Goal: Transaction & Acquisition: Obtain resource

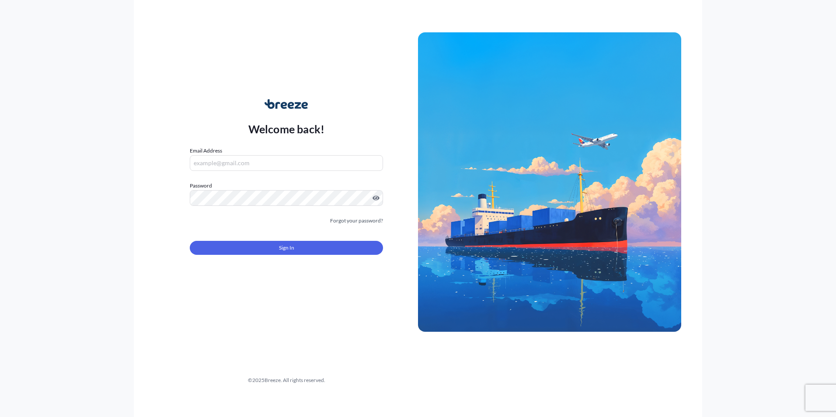
click at [260, 169] on input "Email Address" at bounding box center [286, 163] width 193 height 16
drag, startPoint x: 266, startPoint y: 163, endPoint x: 269, endPoint y: 167, distance: 5.5
click at [266, 163] on input "Email Address" at bounding box center [286, 163] width 193 height 16
type input "[PERSON_NAME][EMAIL_ADDRESS][DOMAIN_NAME]"
click at [376, 218] on link "Forgot your password?" at bounding box center [356, 220] width 53 height 9
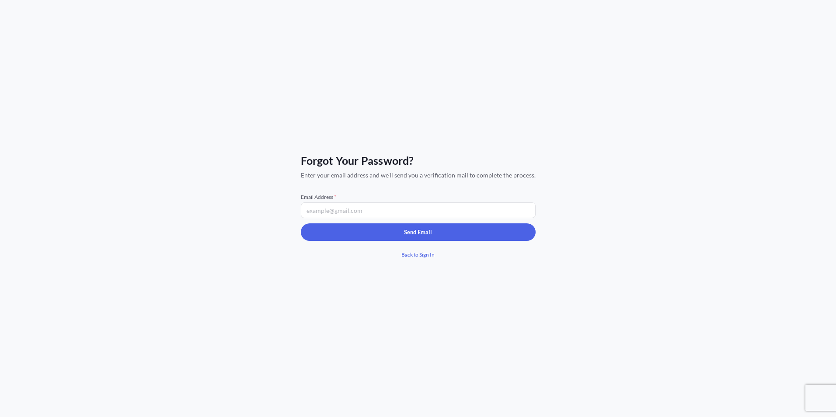
click at [373, 208] on input "Email Address *" at bounding box center [418, 210] width 235 height 16
type input "[PERSON_NAME][EMAIL_ADDRESS][DOMAIN_NAME]"
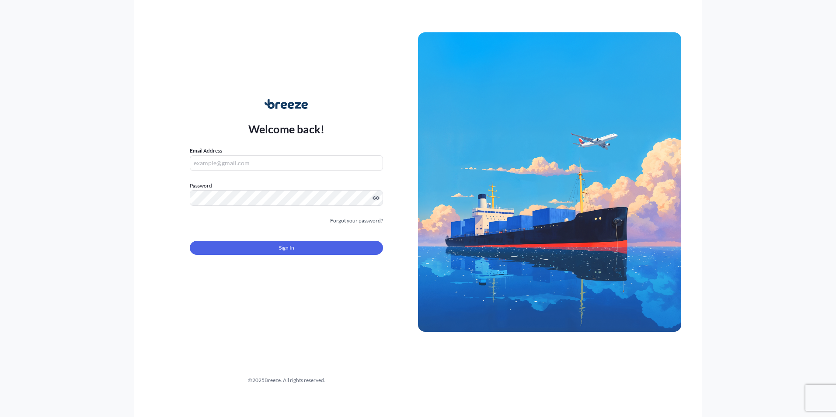
click at [234, 168] on input "Email Address" at bounding box center [286, 163] width 193 height 16
type input "[PERSON_NAME][EMAIL_ADDRESS][DOMAIN_NAME]"
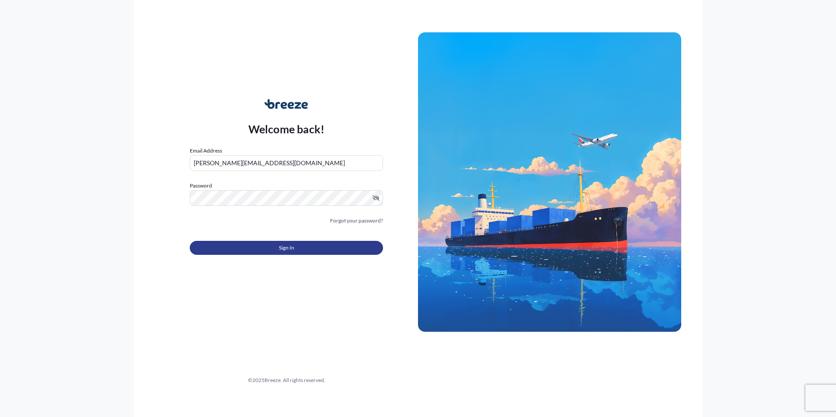
click at [312, 250] on button "Sign In" at bounding box center [286, 248] width 193 height 14
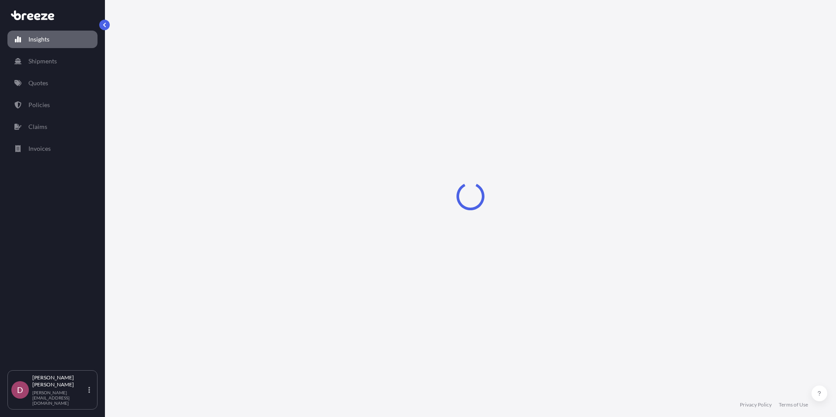
select select "2025"
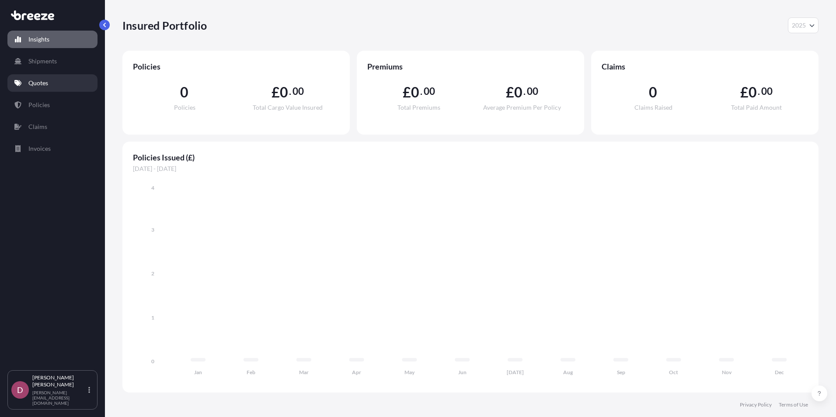
click at [55, 79] on link "Quotes" at bounding box center [52, 82] width 90 height 17
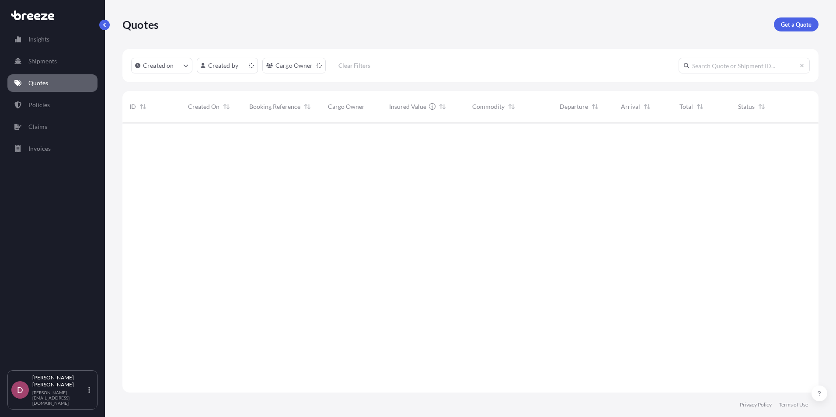
scroll to position [268, 689]
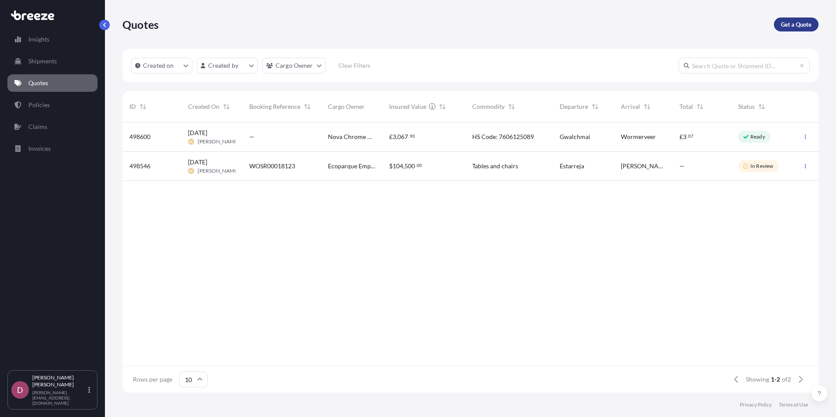
click at [781, 21] on link "Get a Quote" at bounding box center [796, 24] width 45 height 14
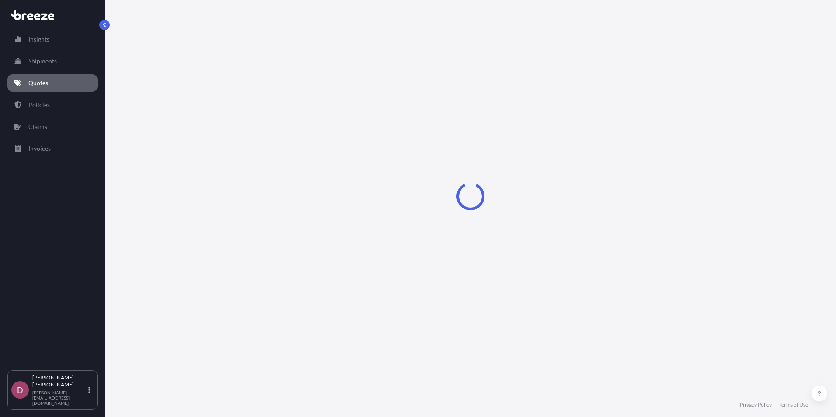
select select "Sea"
select select "1"
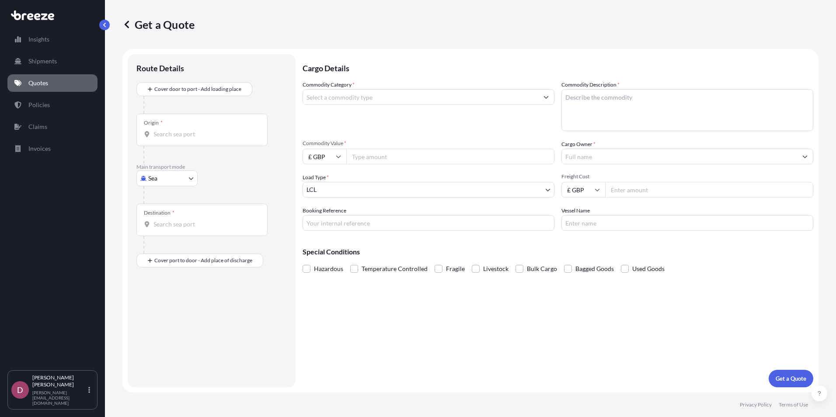
click at [191, 177] on body "Insights Shipments Quotes Policies Claims Invoices D [PERSON_NAME] [PERSON_NAME…" at bounding box center [418, 208] width 836 height 417
click at [167, 234] on div "Road" at bounding box center [167, 233] width 54 height 16
select select "Road"
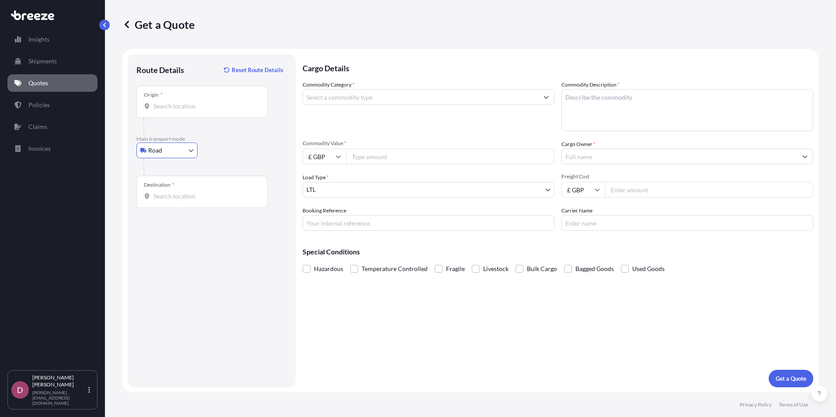
click at [199, 91] on div "Origin *" at bounding box center [201, 102] width 131 height 32
click at [199, 102] on input "Origin *" at bounding box center [204, 106] width 103 height 9
click at [206, 108] on input "Origin * Please select an origin" at bounding box center [204, 106] width 103 height 9
paste input "Wrexham"
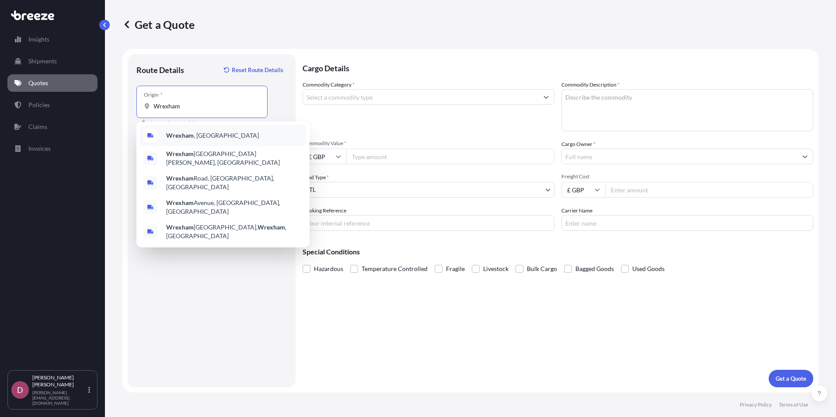
click at [226, 138] on div "Wrexham , [GEOGRAPHIC_DATA]" at bounding box center [223, 135] width 166 height 21
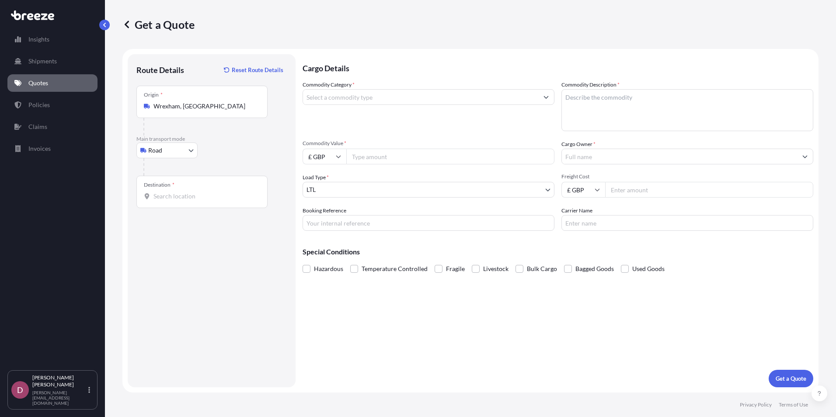
paste input "Close, [GEOGRAPHIC_DATA], [GEOGRAPHIC_DATA]"
click at [236, 110] on input "Wrexham Close, [GEOGRAPHIC_DATA], [GEOGRAPHIC_DATA], [GEOGRAPHIC_DATA]" at bounding box center [204, 106] width 103 height 9
click at [217, 138] on p "No results" at bounding box center [223, 134] width 166 height 19
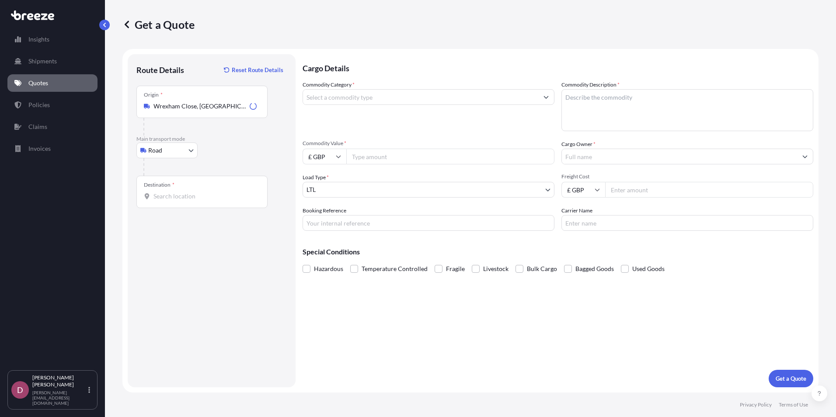
click at [200, 108] on input "Wrexham Close, [GEOGRAPHIC_DATA], [GEOGRAPHIC_DATA], [GEOGRAPHIC_DATA]" at bounding box center [199, 106] width 93 height 9
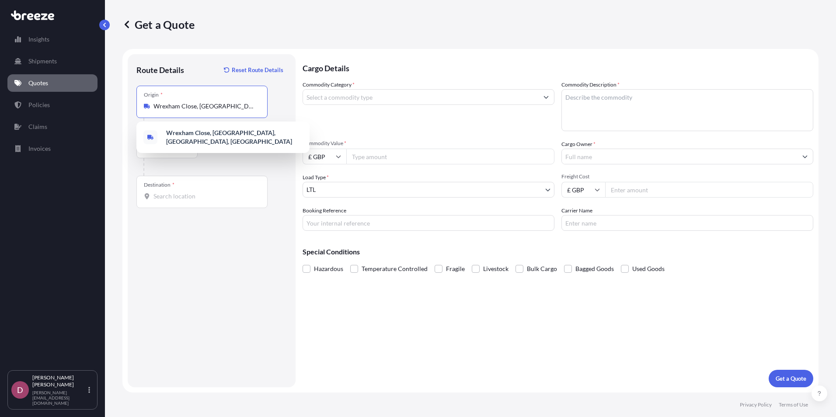
click at [200, 108] on input "Wrexham Close, [GEOGRAPHIC_DATA], [GEOGRAPHIC_DATA], [GEOGRAPHIC_DATA]" at bounding box center [204, 106] width 103 height 9
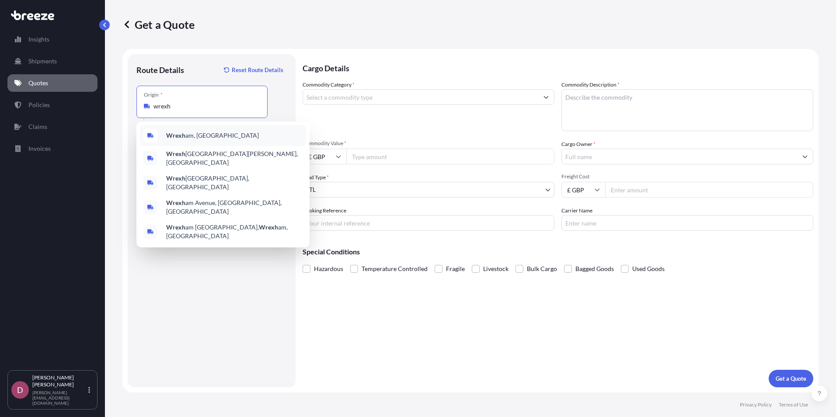
click at [210, 135] on div "Wrexh am, [GEOGRAPHIC_DATA]" at bounding box center [223, 135] width 166 height 21
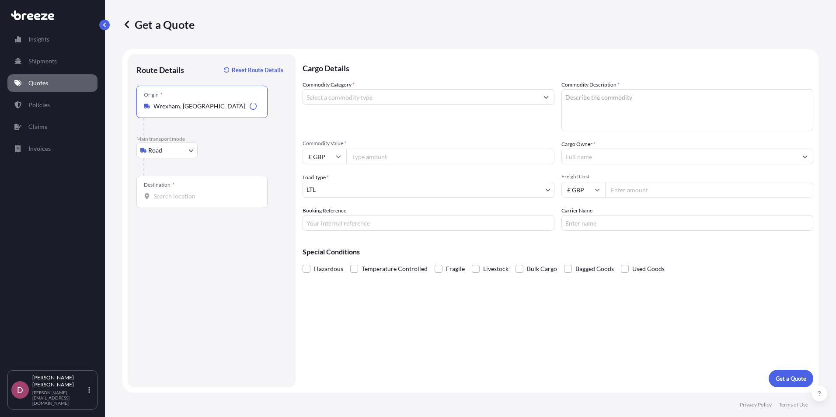
type input "Wrexham, [GEOGRAPHIC_DATA]"
click at [199, 190] on div "Destination *" at bounding box center [201, 192] width 131 height 32
click at [199, 192] on input "Destination *" at bounding box center [204, 196] width 103 height 9
paste input "[GEOGRAPHIC_DATA]"
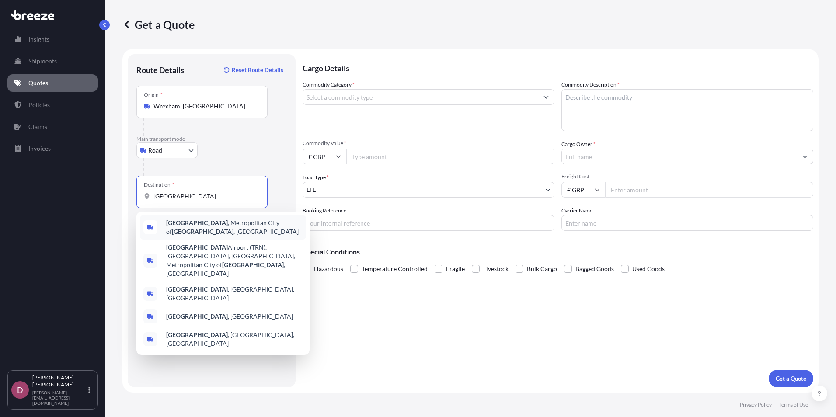
click at [218, 228] on span "[GEOGRAPHIC_DATA] , [GEOGRAPHIC_DATA] of [GEOGRAPHIC_DATA] , [GEOGRAPHIC_DATA]" at bounding box center [234, 227] width 136 height 17
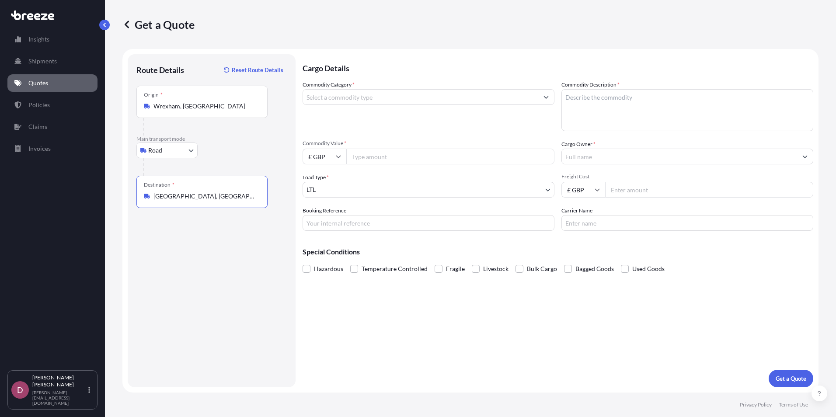
type input "[GEOGRAPHIC_DATA], [GEOGRAPHIC_DATA] of [GEOGRAPHIC_DATA], [GEOGRAPHIC_DATA]"
click at [388, 98] on input "Commodity Category *" at bounding box center [420, 97] width 235 height 16
type input "t"
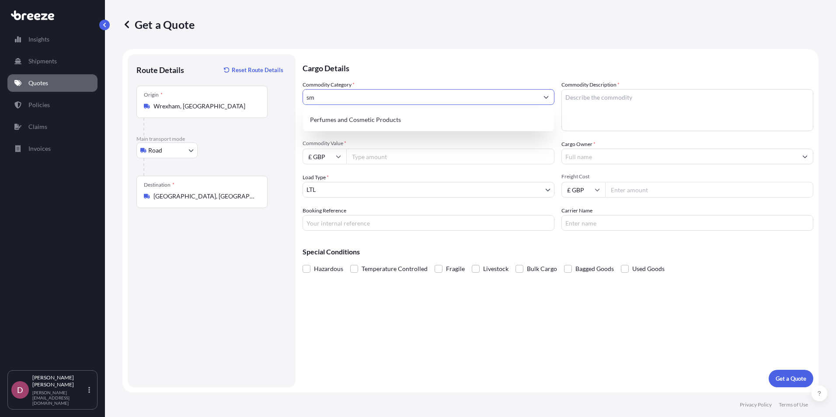
type input "s"
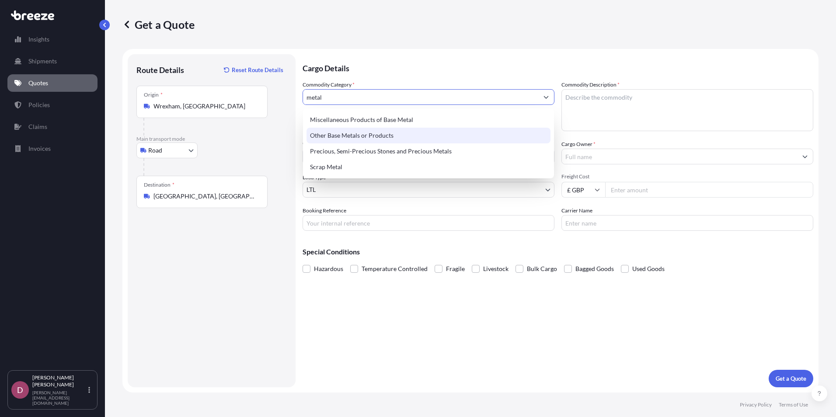
click at [406, 135] on div "Other Base Metals or Products" at bounding box center [428, 136] width 244 height 16
type input "Other Base Metals or Products"
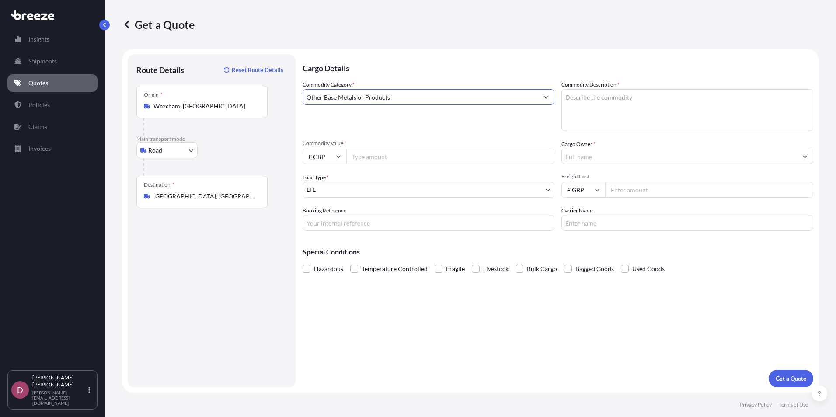
click at [399, 153] on input "Commodity Value *" at bounding box center [450, 157] width 208 height 16
click at [596, 100] on textarea "Commodity Description *" at bounding box center [687, 110] width 252 height 42
paste textarea "Telescopic Slide"
click at [623, 109] on textarea "Telescopic Slide" at bounding box center [687, 110] width 252 height 42
click at [651, 94] on textarea "Telescopic Slide" at bounding box center [687, 110] width 252 height 42
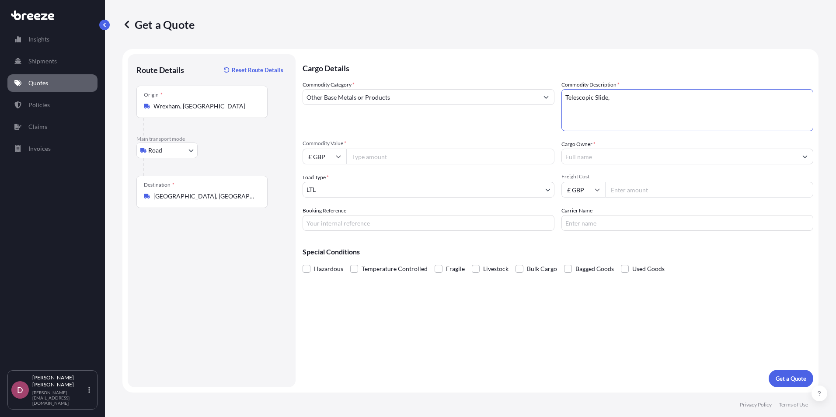
paste textarea "Push Button Slam Lock Handle"
type textarea "Telescopic Slide, Push Button Slam Lock Handle"
click at [415, 154] on input "Commodity Value *" at bounding box center [450, 157] width 208 height 16
type input "3003.80"
click at [336, 159] on icon at bounding box center [338, 156] width 5 height 5
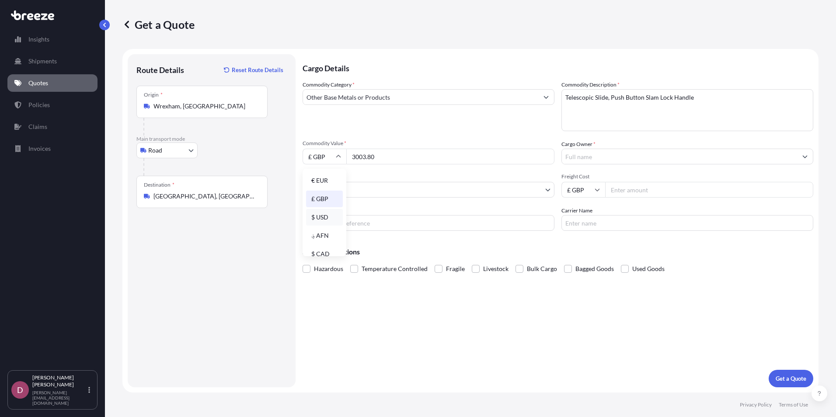
click at [322, 216] on div "$ USD" at bounding box center [324, 217] width 37 height 17
type input "$ USD"
click at [366, 183] on body "Insights Shipments Quotes Policies Claims Invoices D [PERSON_NAME] [PERSON_NAME…" at bounding box center [418, 208] width 836 height 417
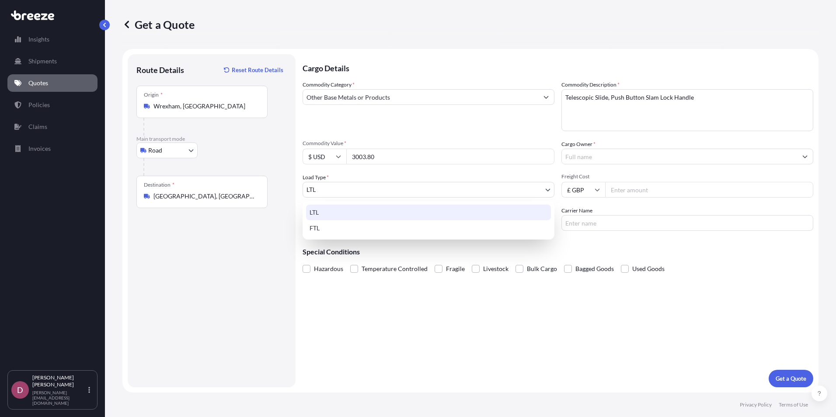
click at [320, 214] on div "LTL" at bounding box center [428, 213] width 245 height 16
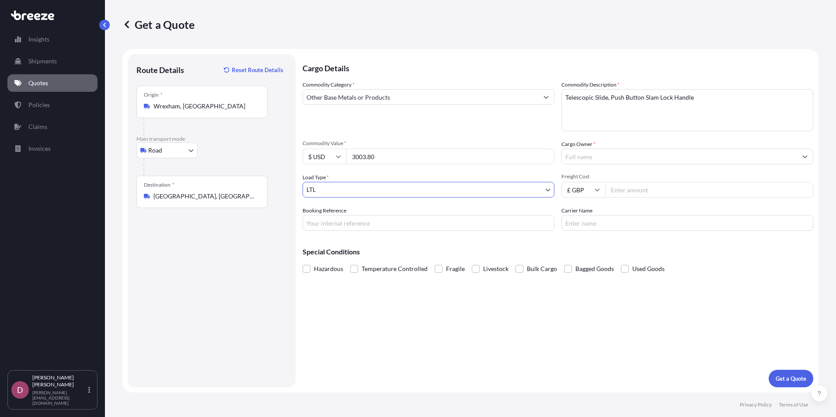
click at [333, 226] on input "Booking Reference" at bounding box center [428, 223] width 252 height 16
click at [671, 157] on input "Cargo Owner *" at bounding box center [679, 157] width 235 height 16
type input "S"
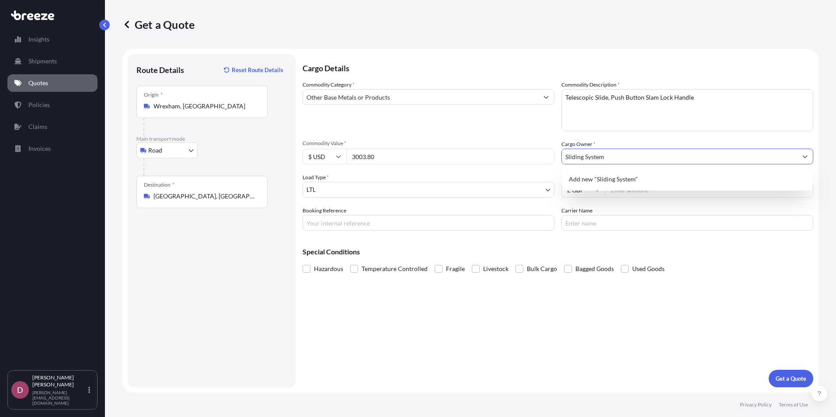
drag, startPoint x: 632, startPoint y: 162, endPoint x: 609, endPoint y: 158, distance: 23.1
click at [631, 162] on input "Sliding System" at bounding box center [679, 157] width 235 height 16
drag, startPoint x: 609, startPoint y: 158, endPoint x: 516, endPoint y: 160, distance: 93.1
click at [516, 160] on div "Commodity Category * Other Base Metals or Products Commodity Description * Tele…" at bounding box center [557, 155] width 510 height 150
paste input "et Square Investments Ltd."
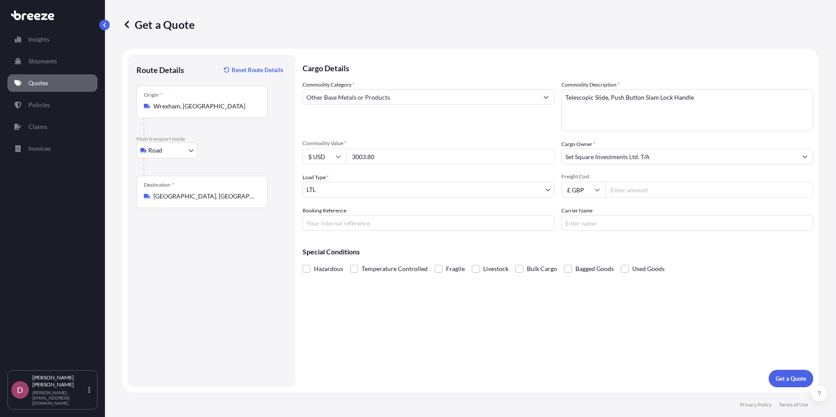
click at [679, 151] on input "Set Square Investments Ltd. T/A" at bounding box center [679, 157] width 235 height 16
paste input "Sliding Systems"
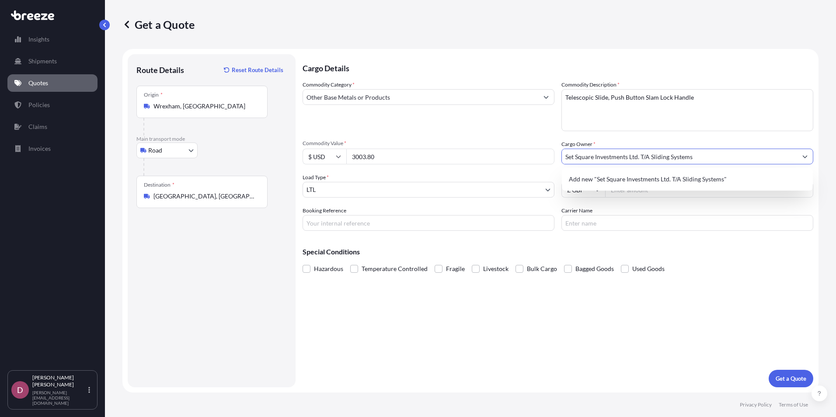
click at [638, 156] on input "Set Square Investments Ltd. T/A Sliding Systems" at bounding box center [679, 157] width 235 height 16
click at [656, 179] on span "Add new "Set Square Investments Ltd T/A Sliding Systems"" at bounding box center [647, 179] width 156 height 9
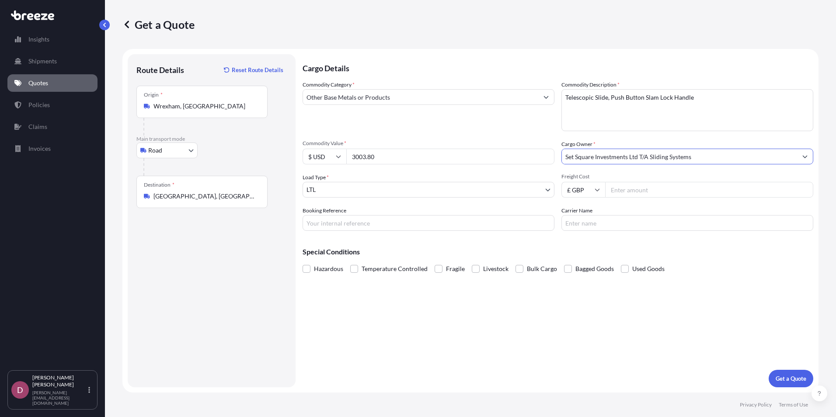
type input "Set Square Investments Ltd T/A Sliding Systems"
click at [658, 194] on input "Freight Cost" at bounding box center [709, 190] width 208 height 16
click at [638, 188] on input "Freight Cost" at bounding box center [709, 190] width 208 height 16
type input "201.42"
click at [381, 228] on input "Booking Reference" at bounding box center [428, 223] width 252 height 16
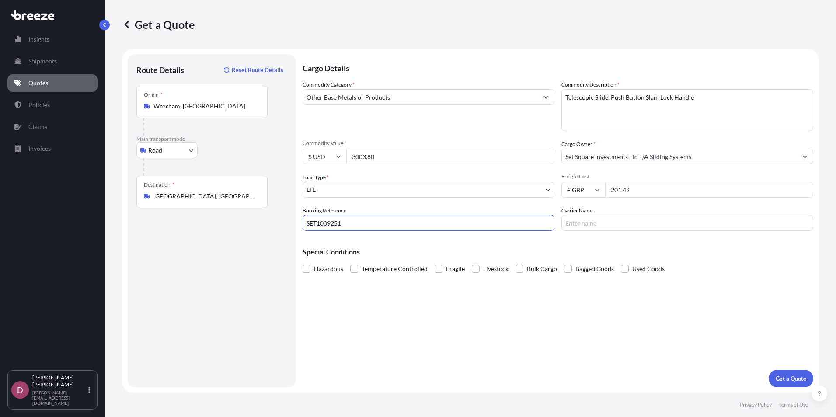
type input "SET1009251"
click at [638, 225] on input "Carrier Name" at bounding box center [687, 223] width 252 height 16
type input "D"
type input "DSV"
drag, startPoint x: 626, startPoint y: 220, endPoint x: 621, endPoint y: 225, distance: 6.8
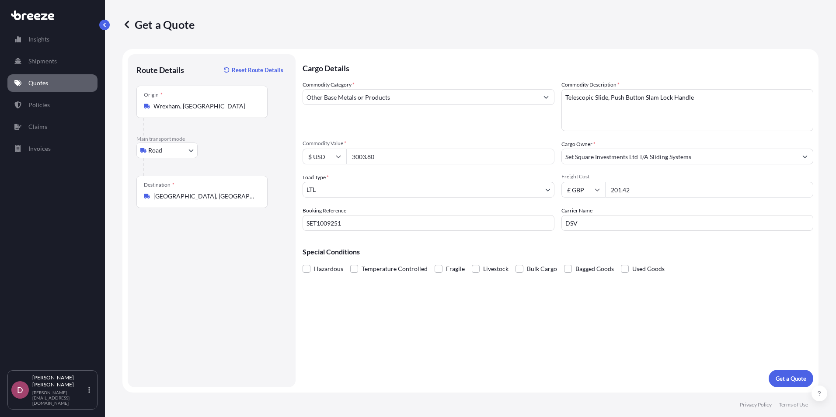
click at [626, 220] on input "DSV" at bounding box center [687, 223] width 252 height 16
